Goal: Task Accomplishment & Management: Complete application form

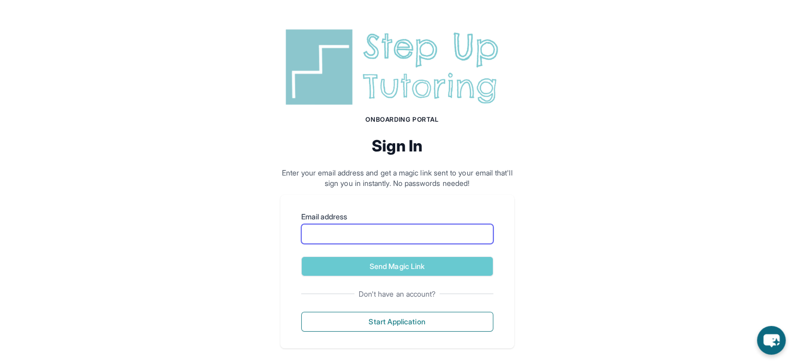
click at [356, 233] on input "Email address" at bounding box center [397, 234] width 192 height 20
type input "**********"
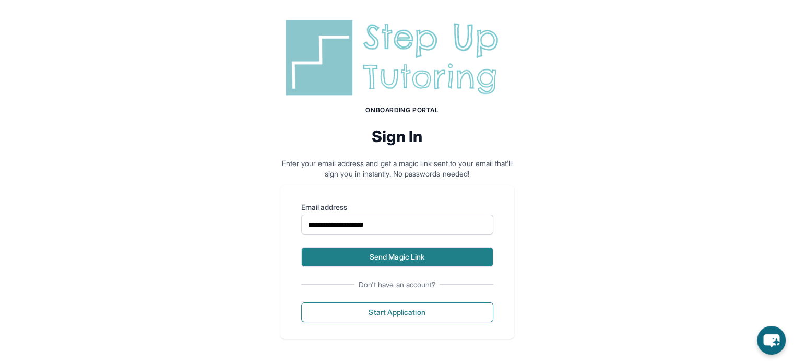
click at [400, 252] on button "Send Magic Link" at bounding box center [397, 257] width 192 height 20
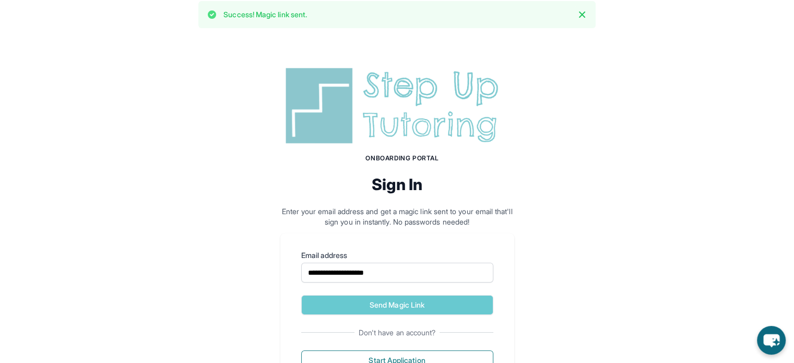
scroll to position [58, 0]
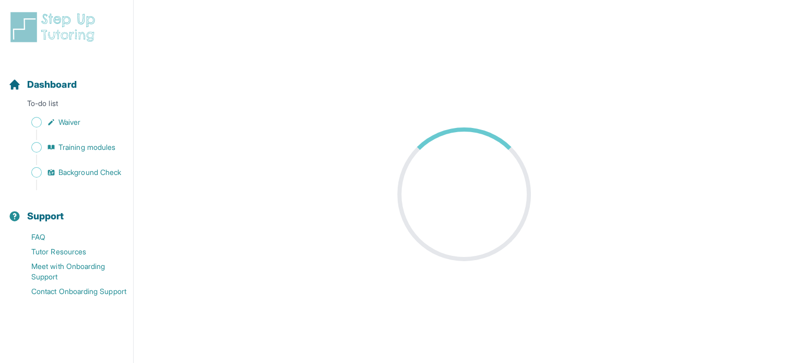
click at [313, 171] on main at bounding box center [464, 194] width 661 height 363
click at [35, 143] on span "Sidebar" at bounding box center [36, 147] width 10 height 10
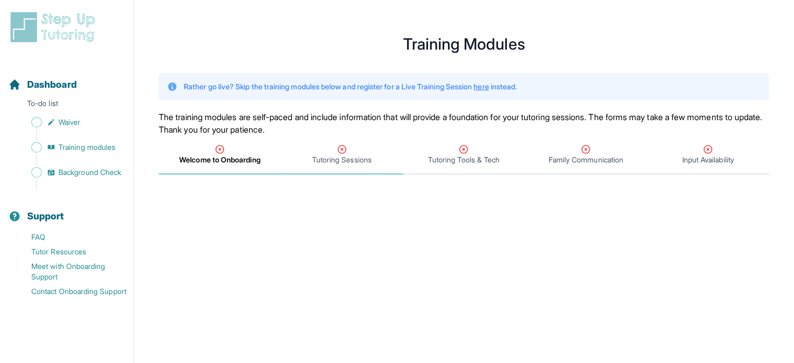
click at [354, 156] on span "Tutoring Sessions" at bounding box center [342, 160] width 60 height 10
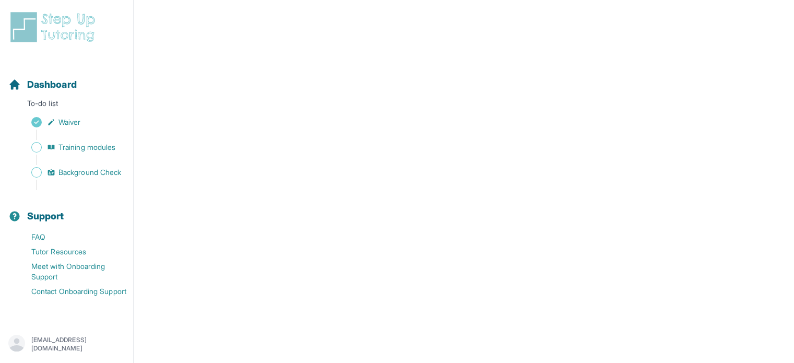
scroll to position [443, 0]
